Goal: Transaction & Acquisition: Obtain resource

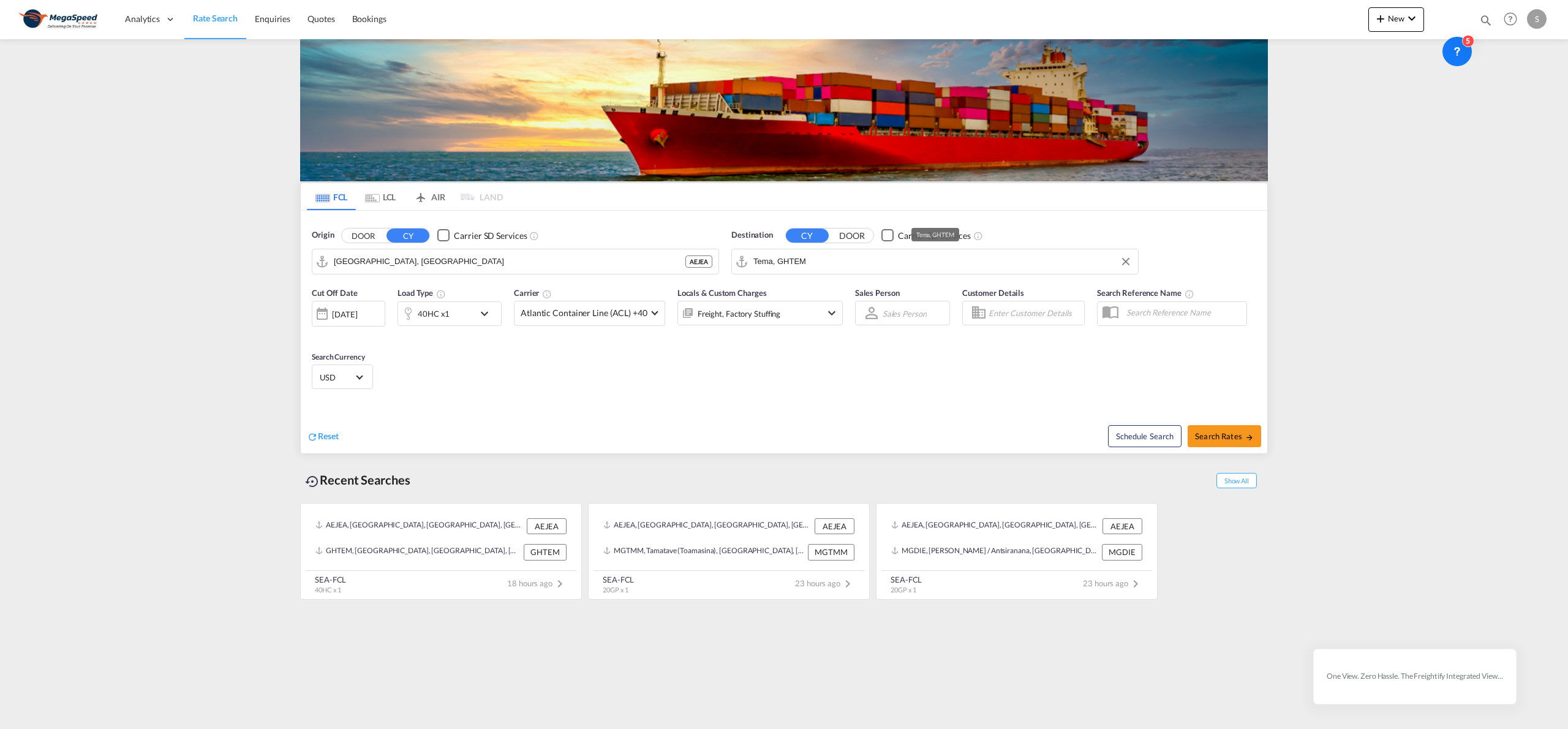
click at [830, 261] on input "Tema, GHTEM" at bounding box center [942, 261] width 378 height 18
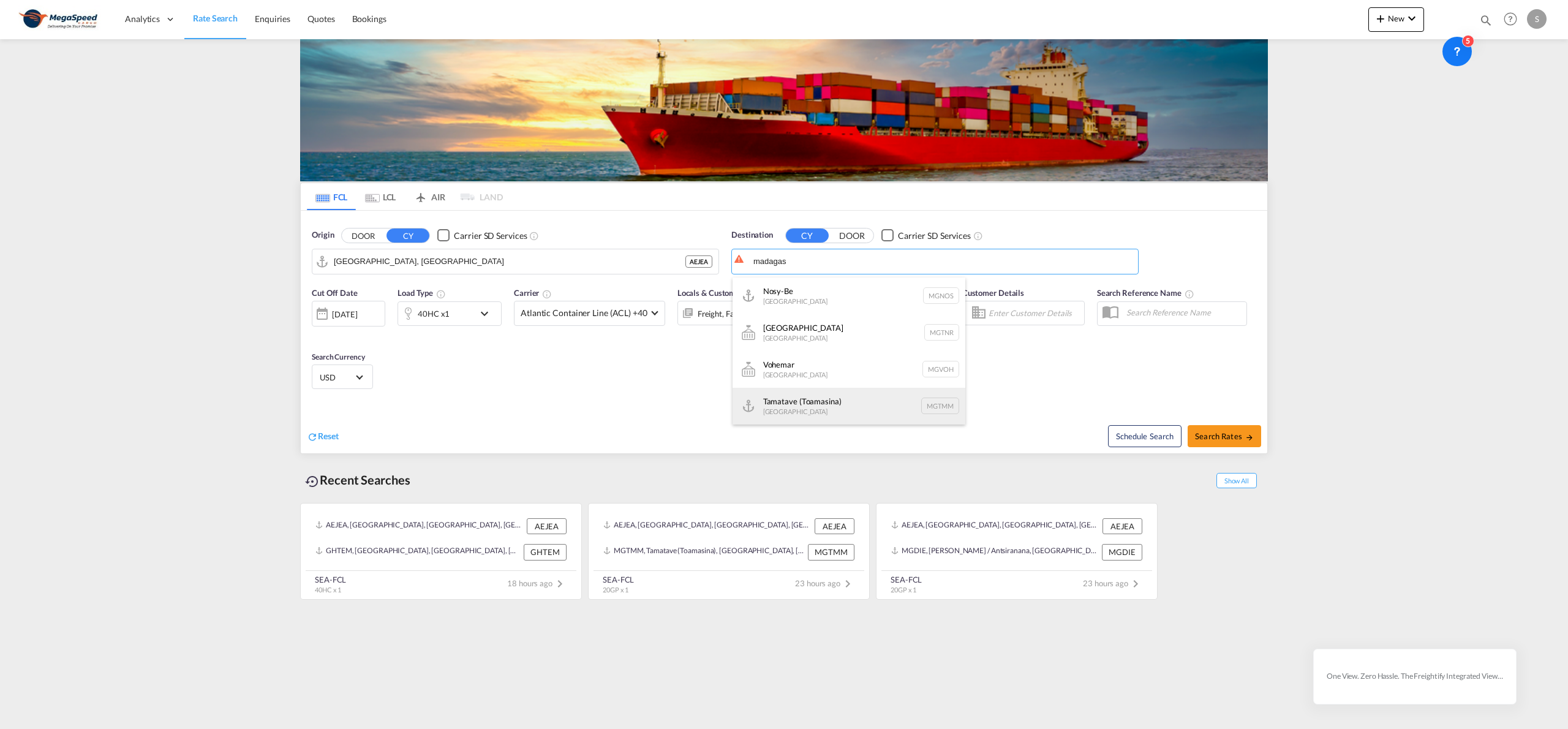
click at [836, 407] on div "Tamatave (Toamasina) [GEOGRAPHIC_DATA] MGTMM" at bounding box center [849, 406] width 233 height 37
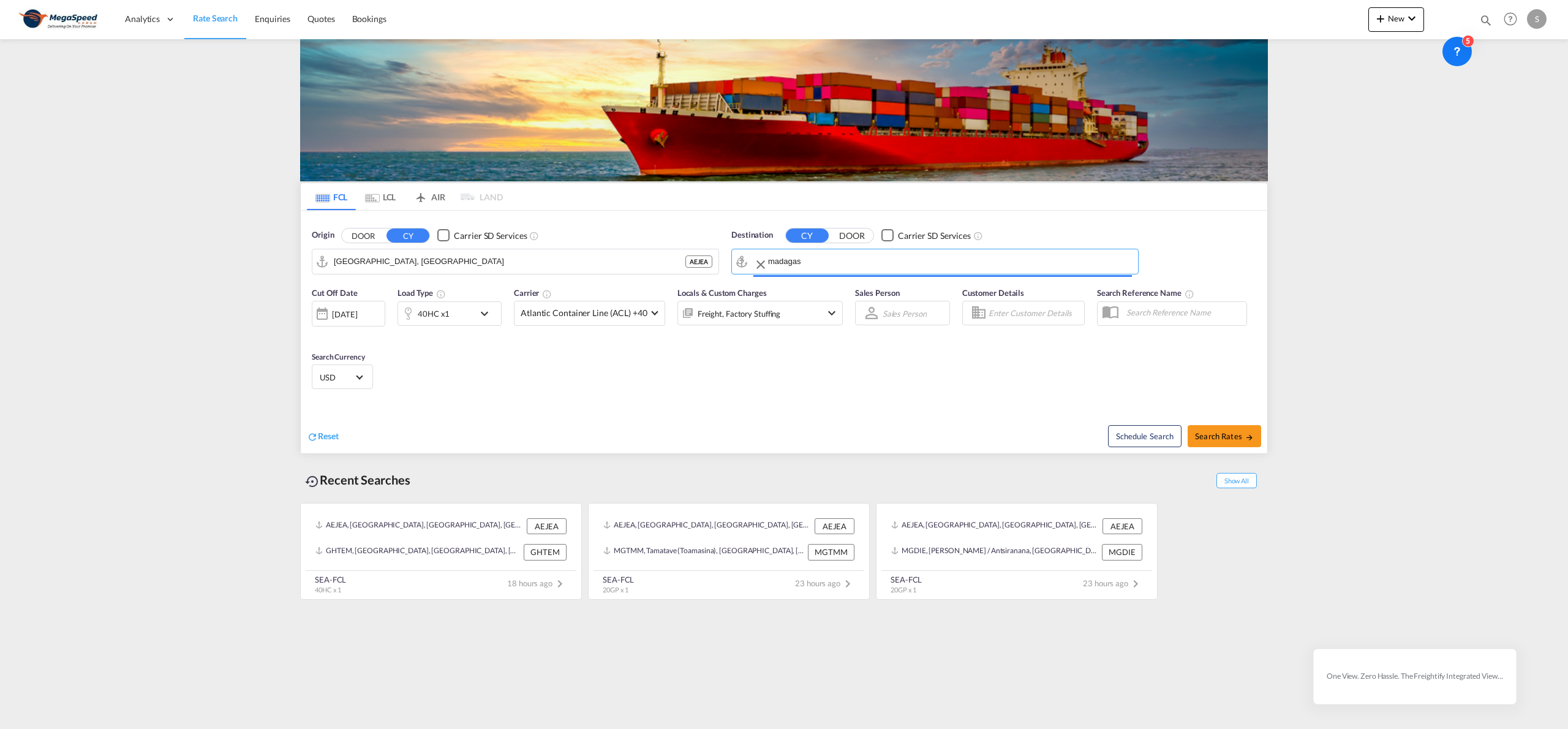
type input "Tamatave (Toamasina), MGTMM"
click at [485, 319] on md-icon "icon-chevron-down" at bounding box center [487, 313] width 21 height 15
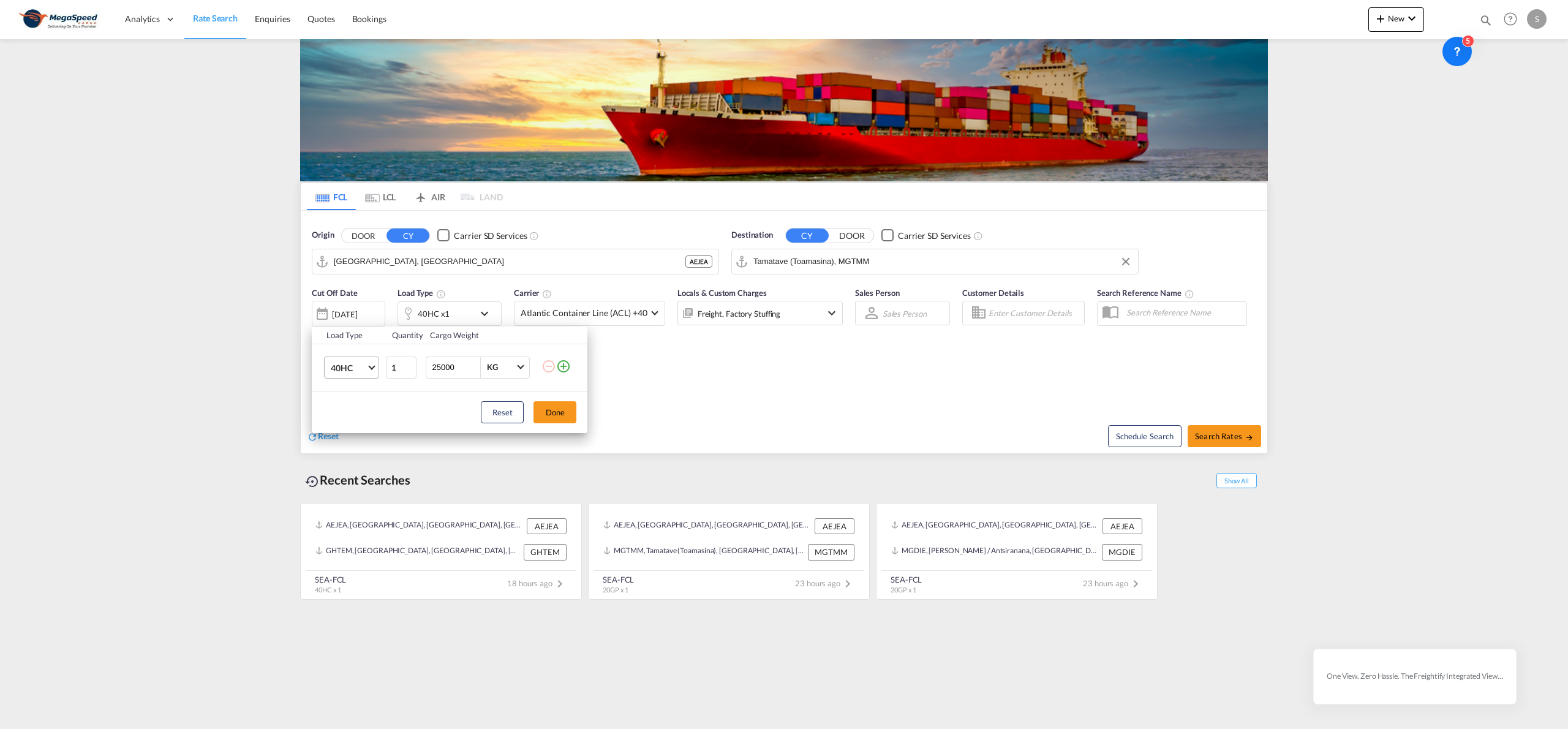
click at [372, 366] on span "Choose: \a40HC" at bounding box center [372, 366] width 7 height 7
click at [361, 312] on md-option "20GP" at bounding box center [362, 309] width 83 height 29
click at [556, 419] on button "Done" at bounding box center [554, 412] width 43 height 22
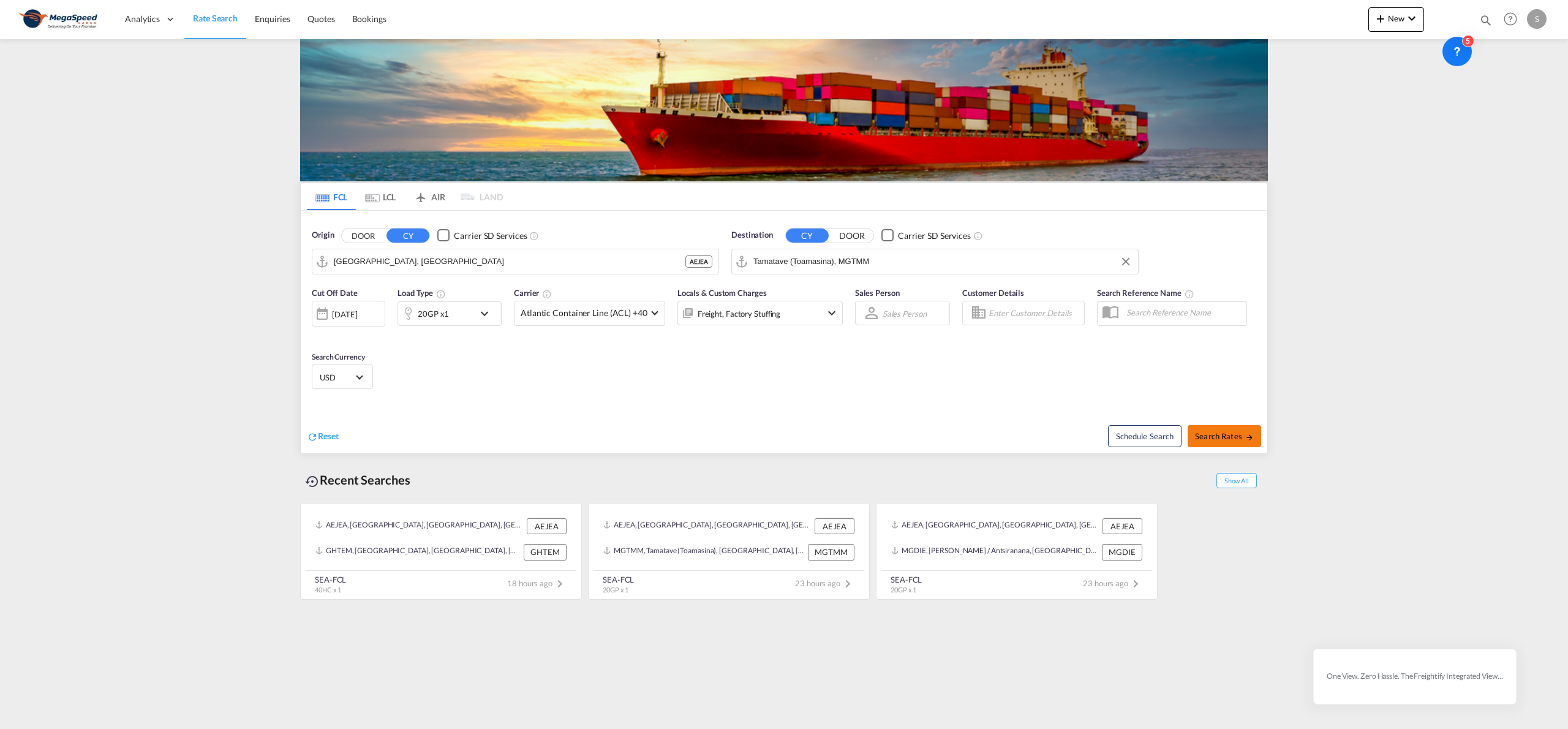
click at [1235, 439] on span "Search Rates" at bounding box center [1224, 436] width 59 height 9
type input "AEJEA to MGTMM / [DATE]"
